Goal: Find specific page/section: Find specific page/section

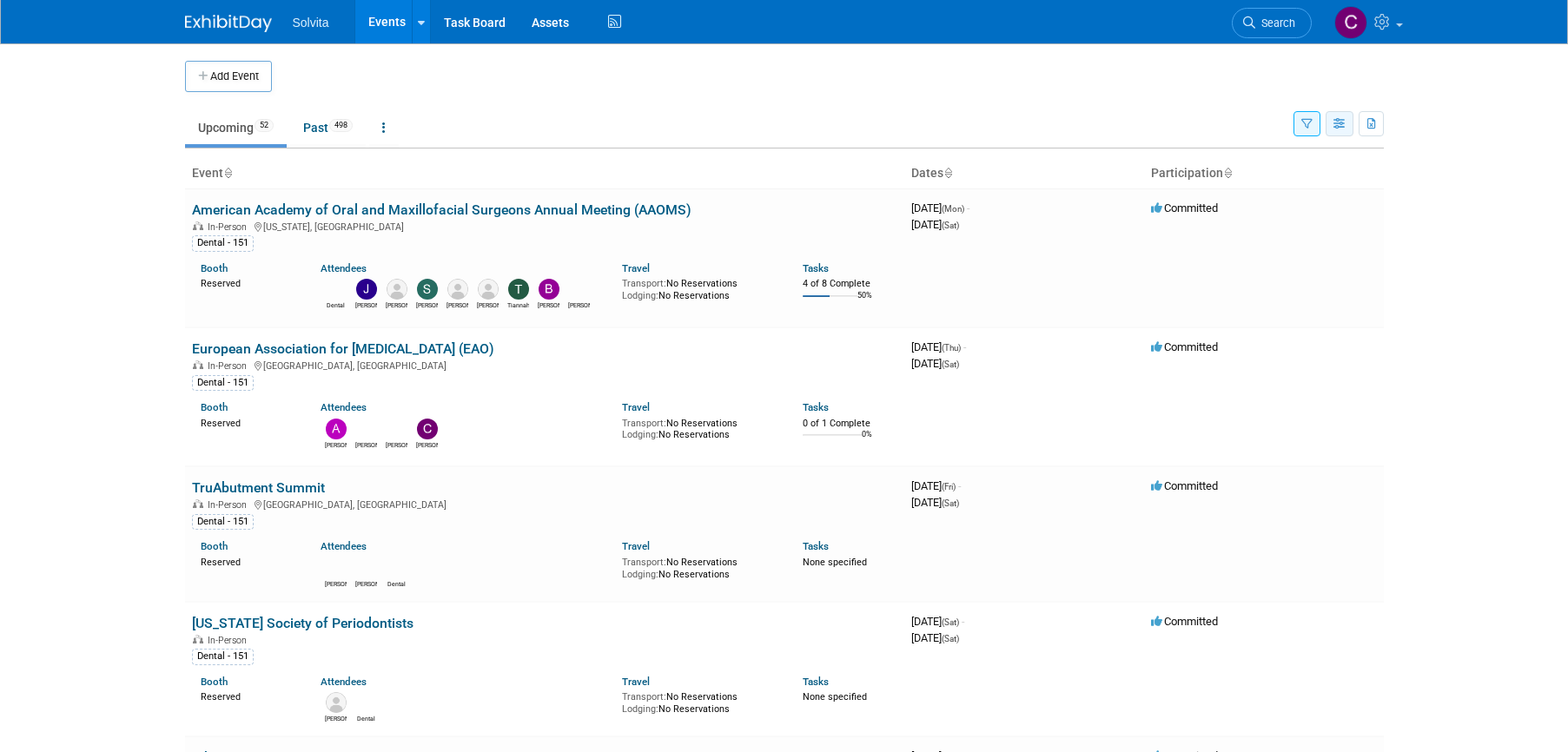
click at [1331, 124] on button "button" at bounding box center [1339, 124] width 28 height 25
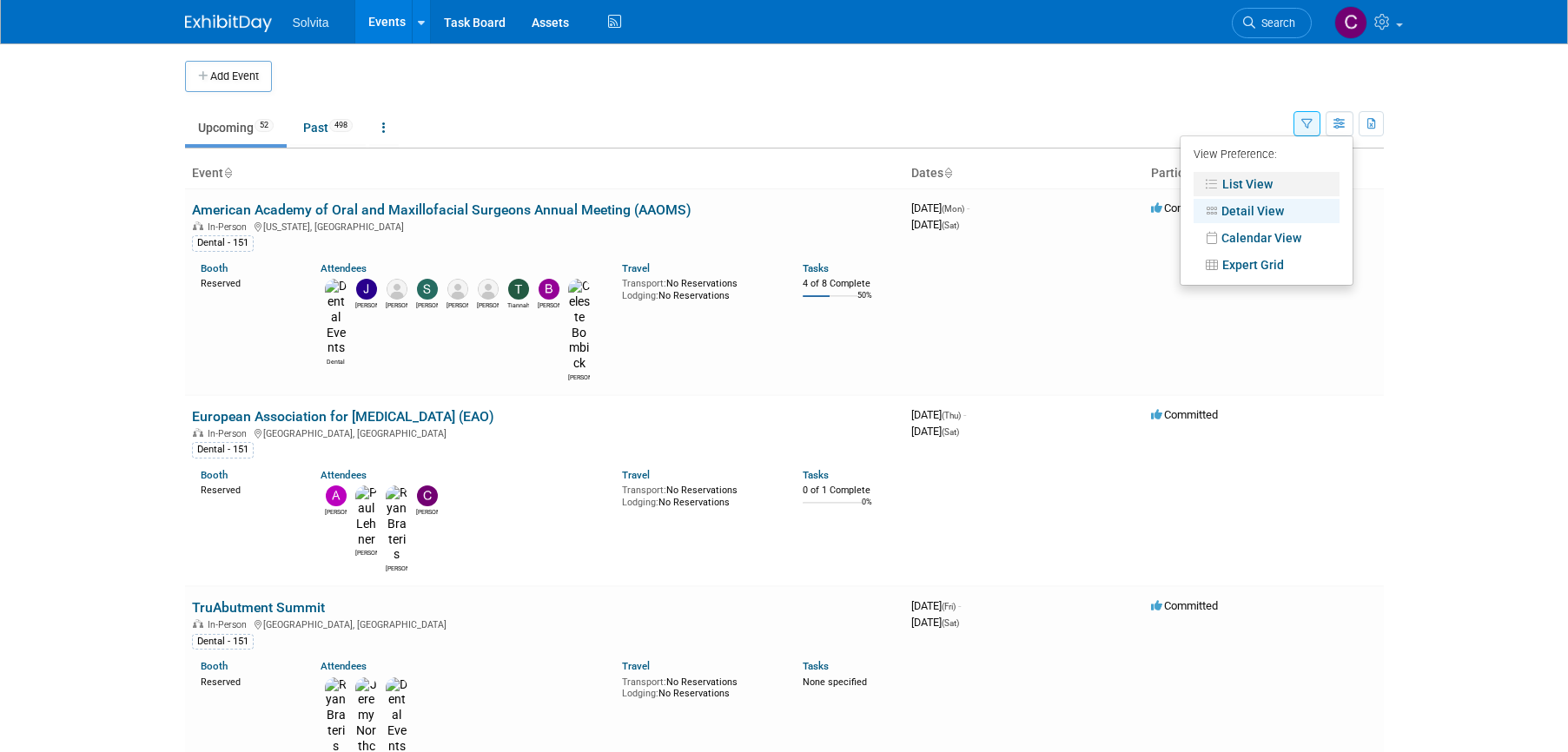
click at [1274, 182] on link "List View" at bounding box center [1267, 183] width 146 height 24
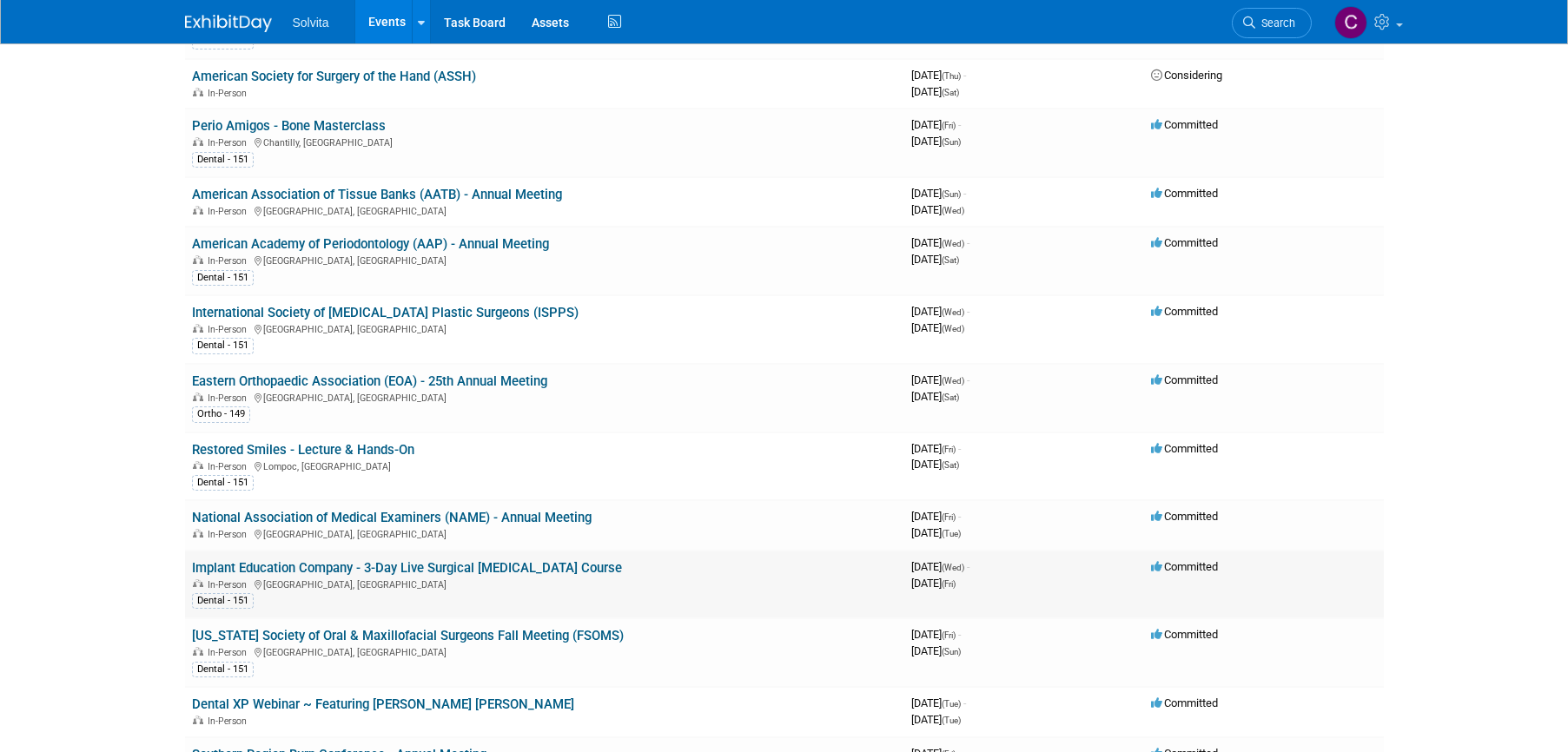
scroll to position [695, 0]
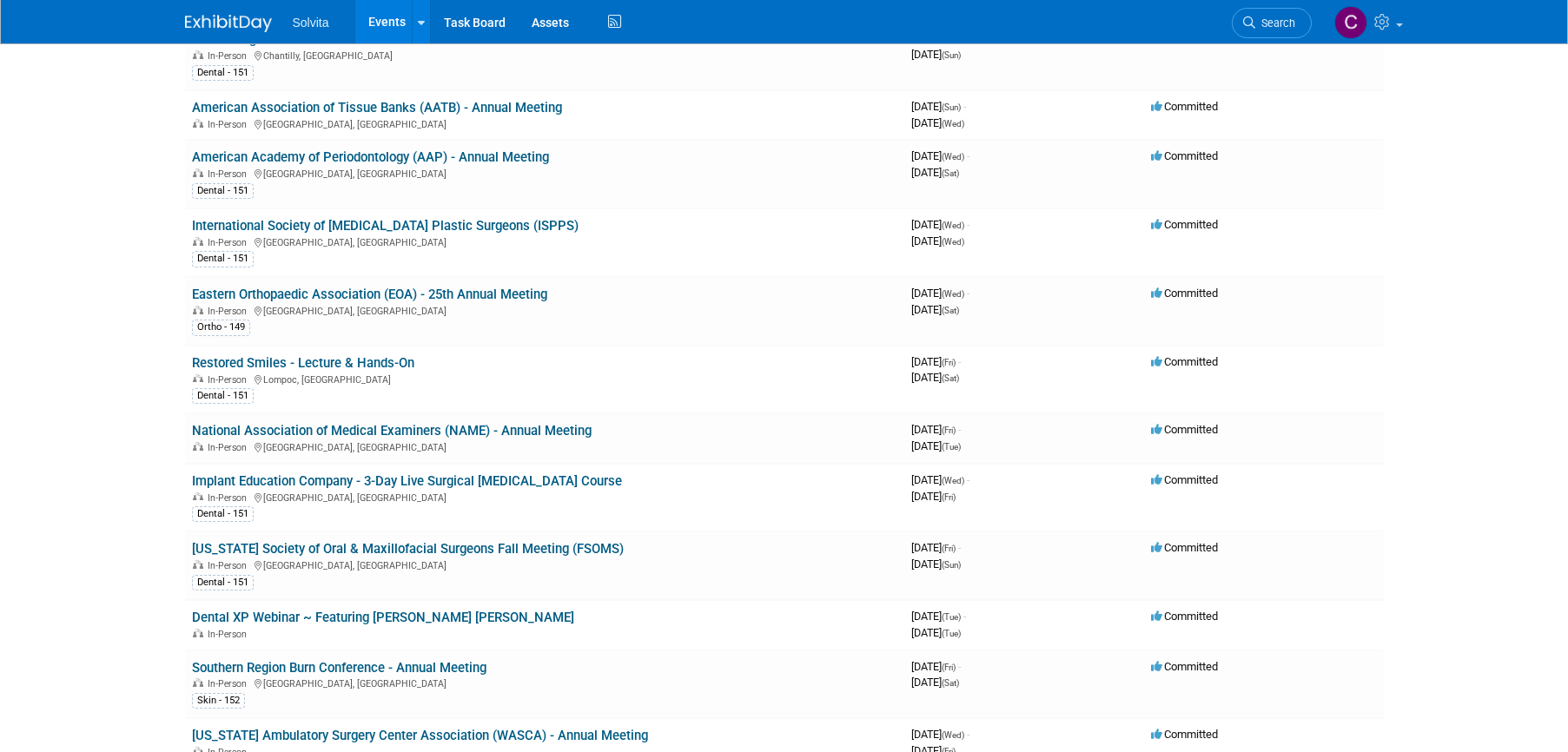
drag, startPoint x: 382, startPoint y: 26, endPoint x: 396, endPoint y: 48, distance: 26.1
click at [382, 26] on link "Events" at bounding box center [387, 21] width 63 height 44
